Goal: Task Accomplishment & Management: Manage account settings

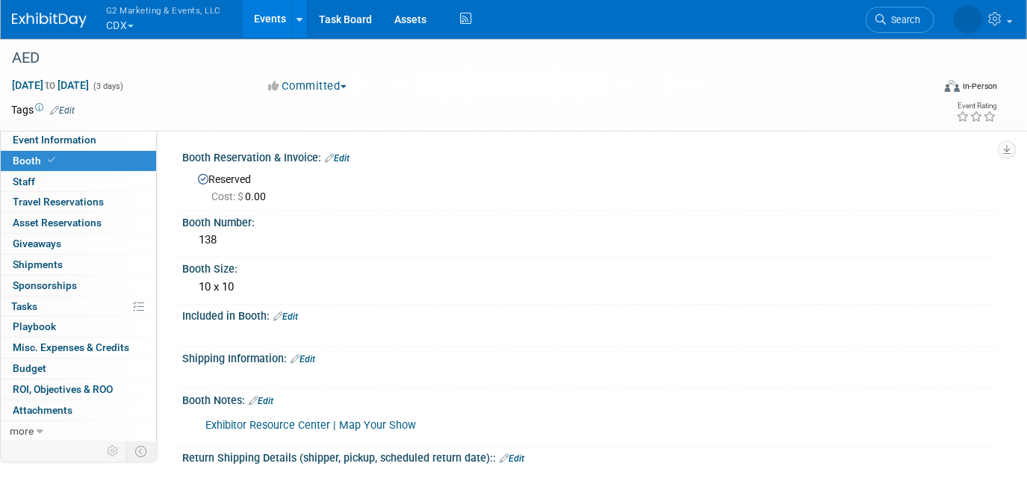
click at [156, 28] on button "G2 Marketing & Events, LLC CDX" at bounding box center [172, 19] width 135 height 39
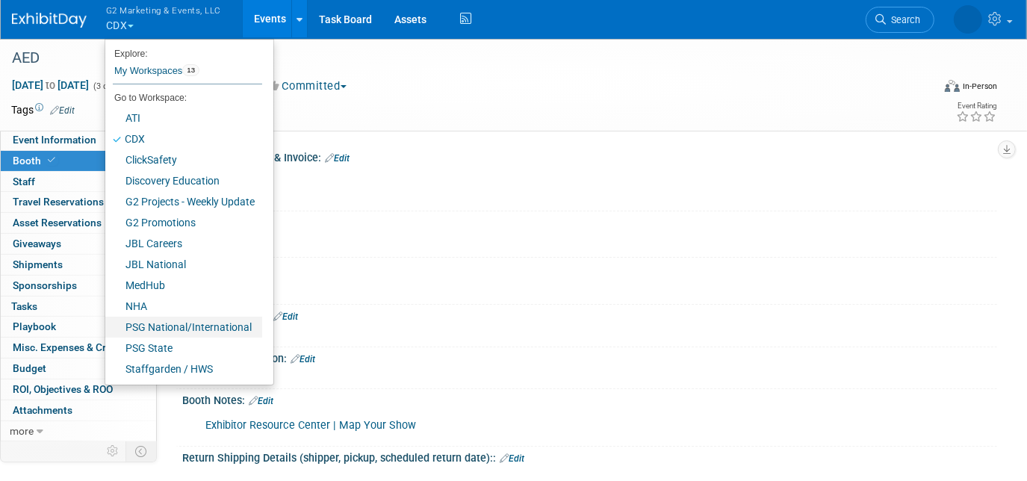
click at [193, 326] on link "PSG National/International" at bounding box center [183, 327] width 157 height 21
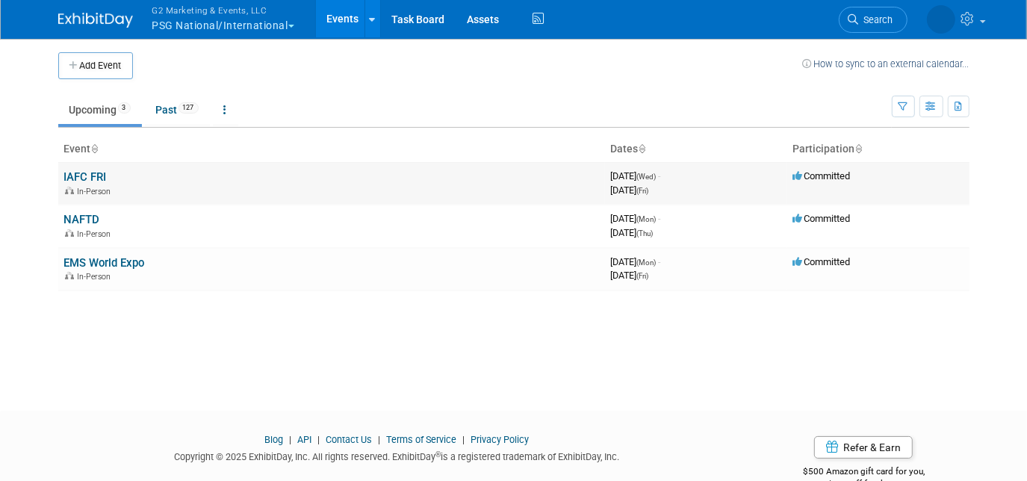
click at [90, 174] on link "IAFC FRI" at bounding box center [85, 176] width 43 height 13
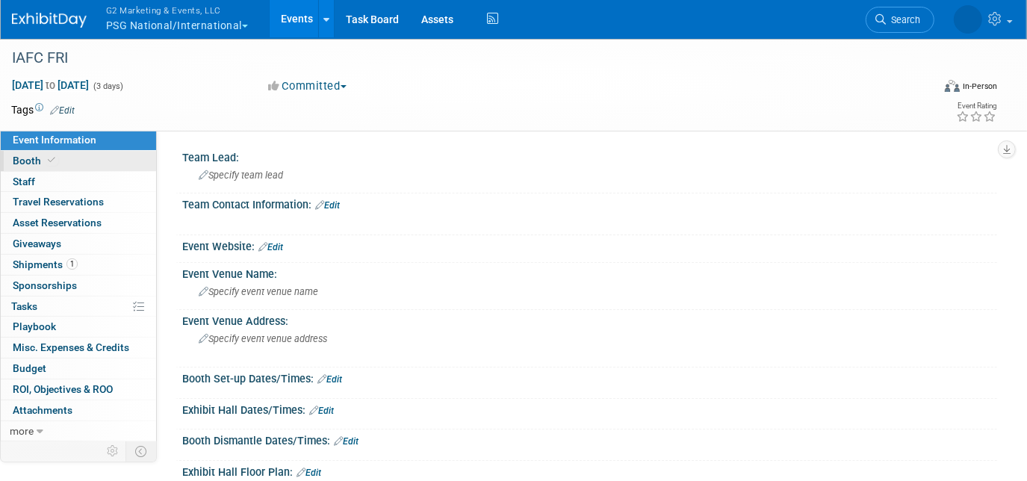
click at [87, 159] on link "Booth" at bounding box center [78, 161] width 155 height 20
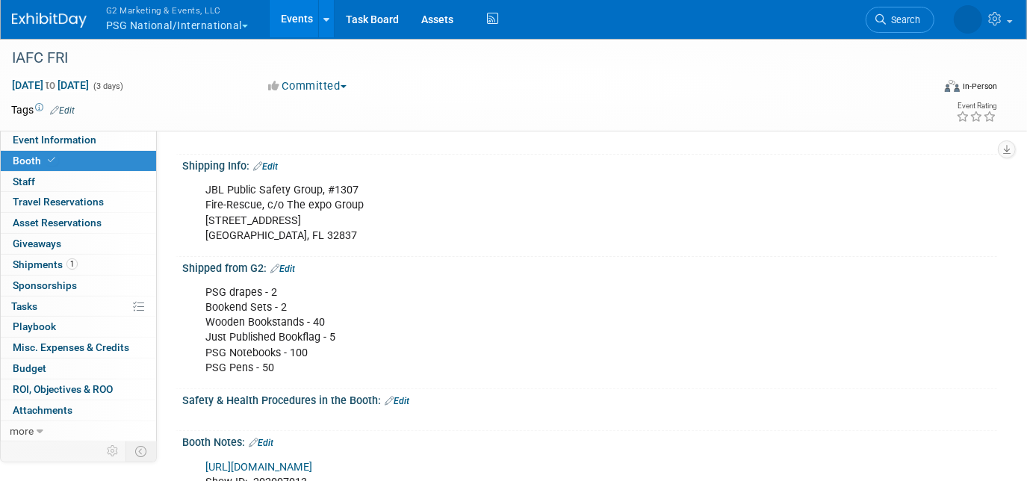
scroll to position [339, 0]
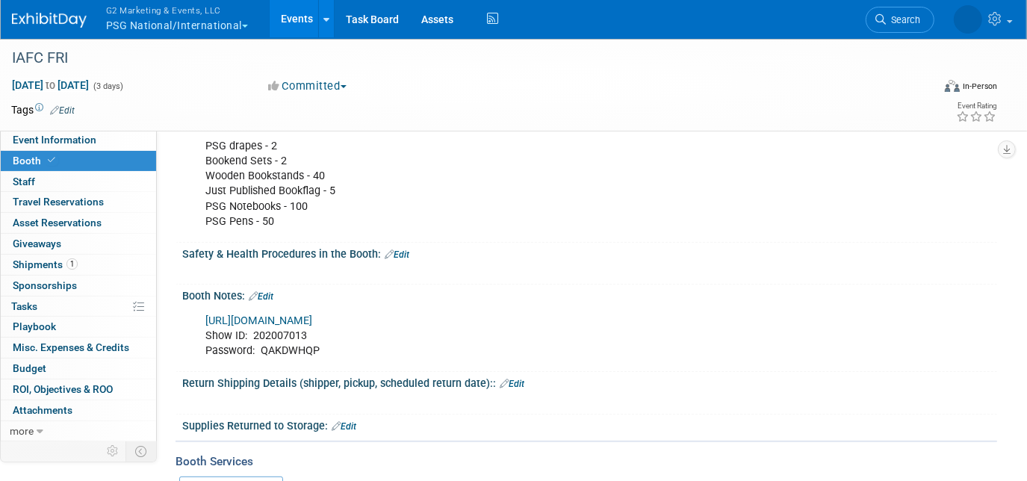
click at [291, 315] on link "https://cyberservices.theexpogroup.com/" at bounding box center [258, 321] width 107 height 13
click at [107, 131] on link "Event Information" at bounding box center [78, 140] width 155 height 20
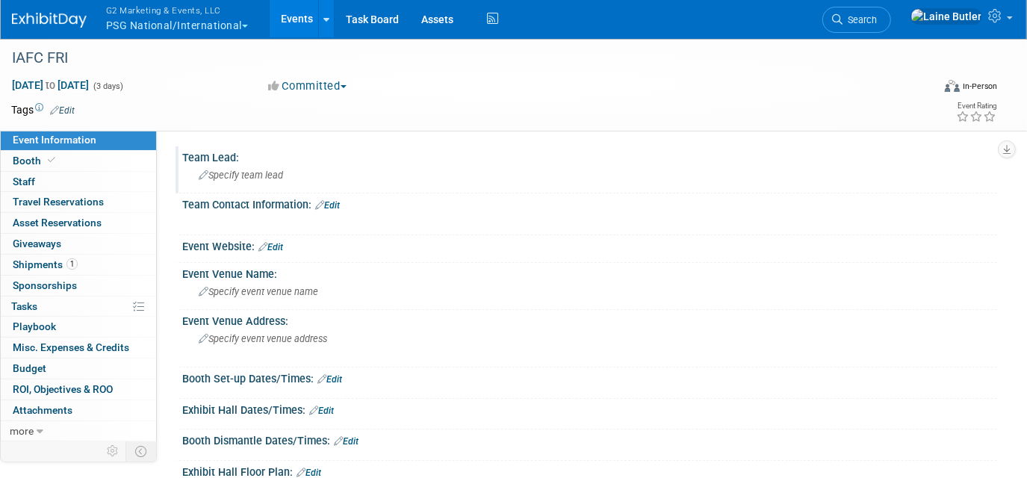
scroll to position [203, 0]
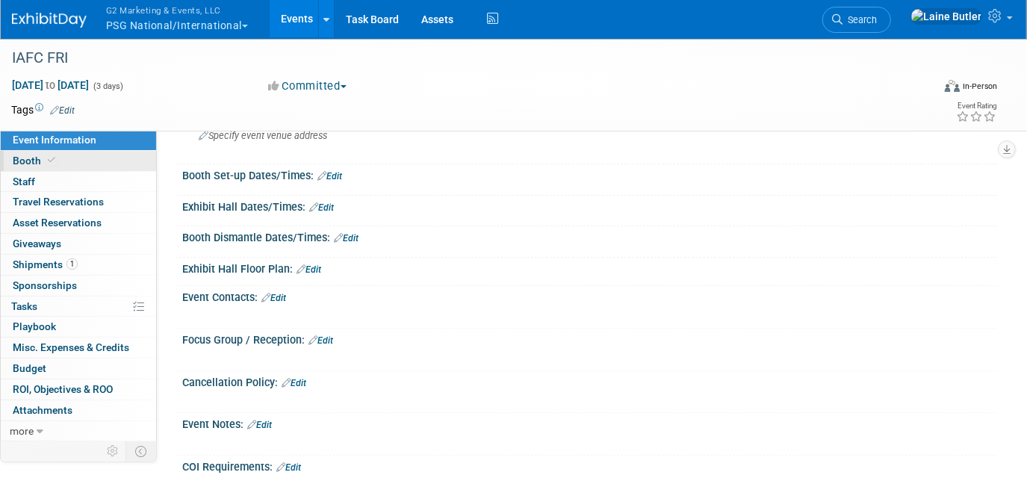
click at [147, 162] on link "Booth" at bounding box center [78, 161] width 155 height 20
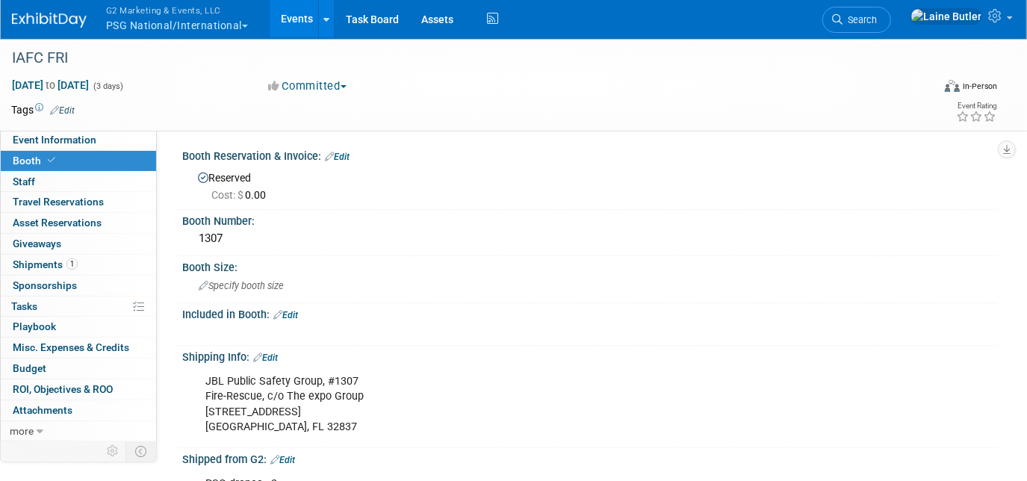
scroll to position [0, 0]
click at [84, 66] on div "IAFC FRI" at bounding box center [460, 58] width 907 height 27
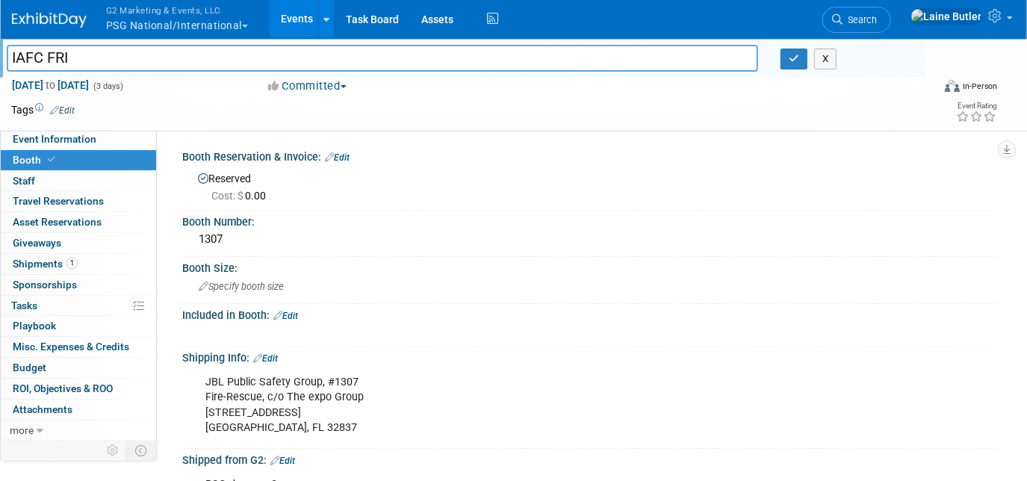
drag, startPoint x: 92, startPoint y: 60, endPoint x: 13, endPoint y: 66, distance: 79.4
click at [13, 66] on input "IAFC FRI" at bounding box center [383, 58] width 752 height 26
click at [297, 311] on link "Edit" at bounding box center [285, 316] width 25 height 10
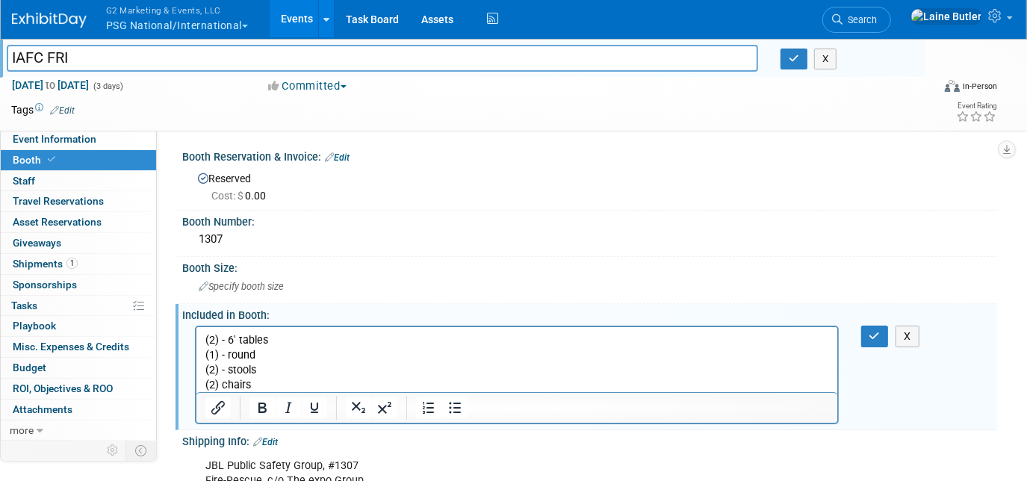
click at [220, 388] on p "(2) chairs" at bounding box center [517, 384] width 624 height 15
click at [268, 382] on p "(2) - chairs" at bounding box center [517, 384] width 624 height 15
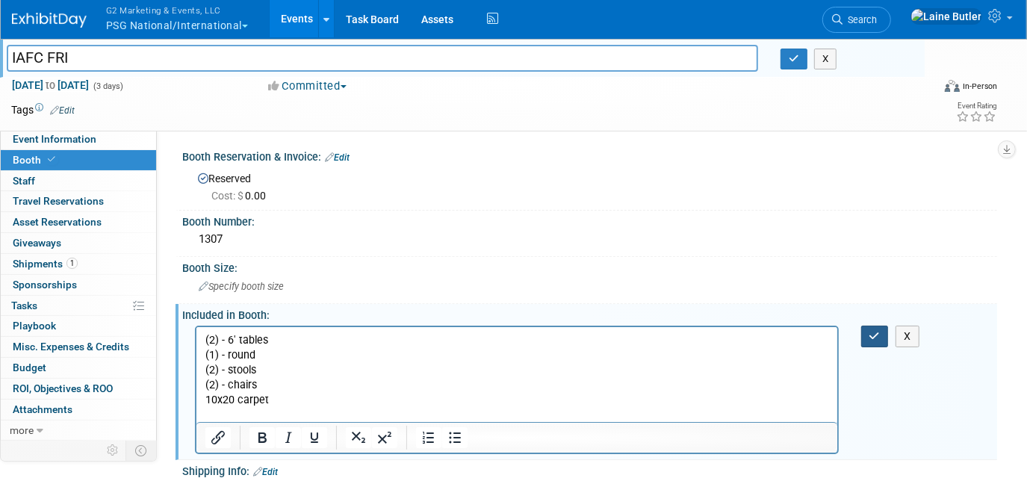
click at [873, 332] on icon "button" at bounding box center [875, 336] width 11 height 10
